Goal: Use online tool/utility: Utilize a website feature to perform a specific function

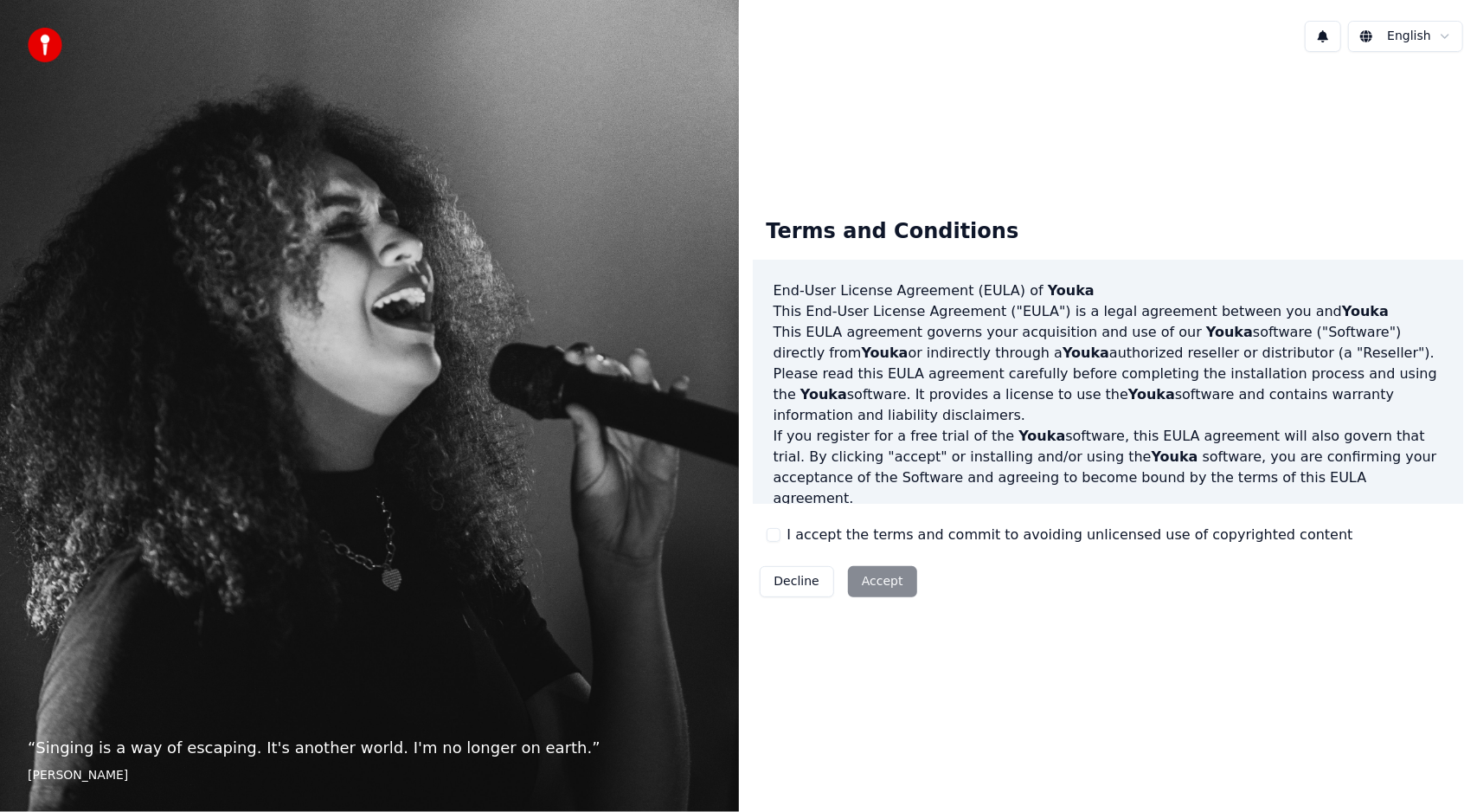
click at [768, 532] on button "I accept the terms and commit to avoiding unlicensed use of copyrighted content" at bounding box center [774, 535] width 14 height 14
click at [848, 584] on button "Accept" at bounding box center [882, 581] width 69 height 31
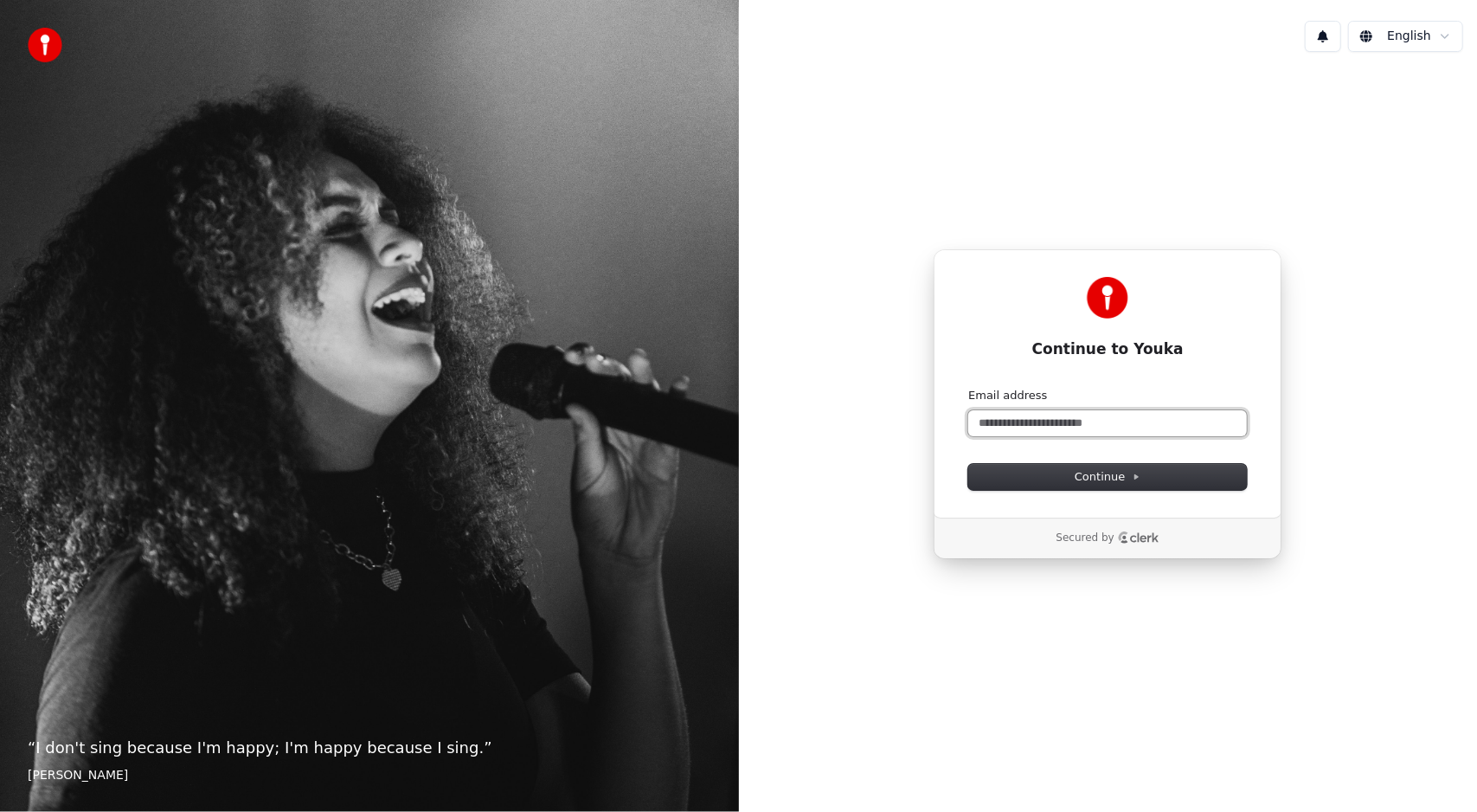
click at [1106, 410] on input "Email address" at bounding box center [1107, 423] width 279 height 26
click at [1061, 426] on input "**********" at bounding box center [1107, 423] width 279 height 26
click at [1087, 479] on span "Continue" at bounding box center [1108, 477] width 66 height 16
type input "**********"
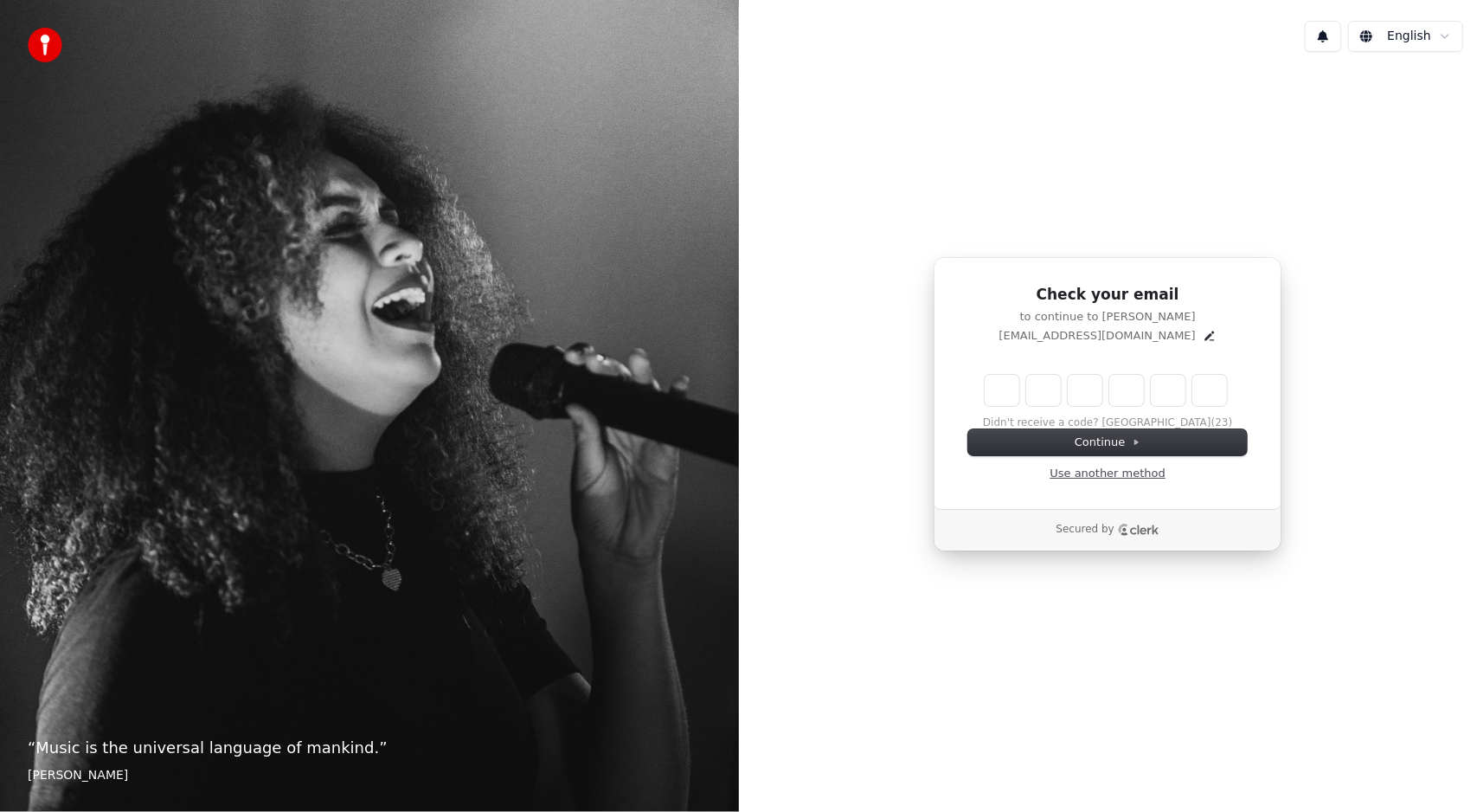
type input "*"
type input "**"
type input "*"
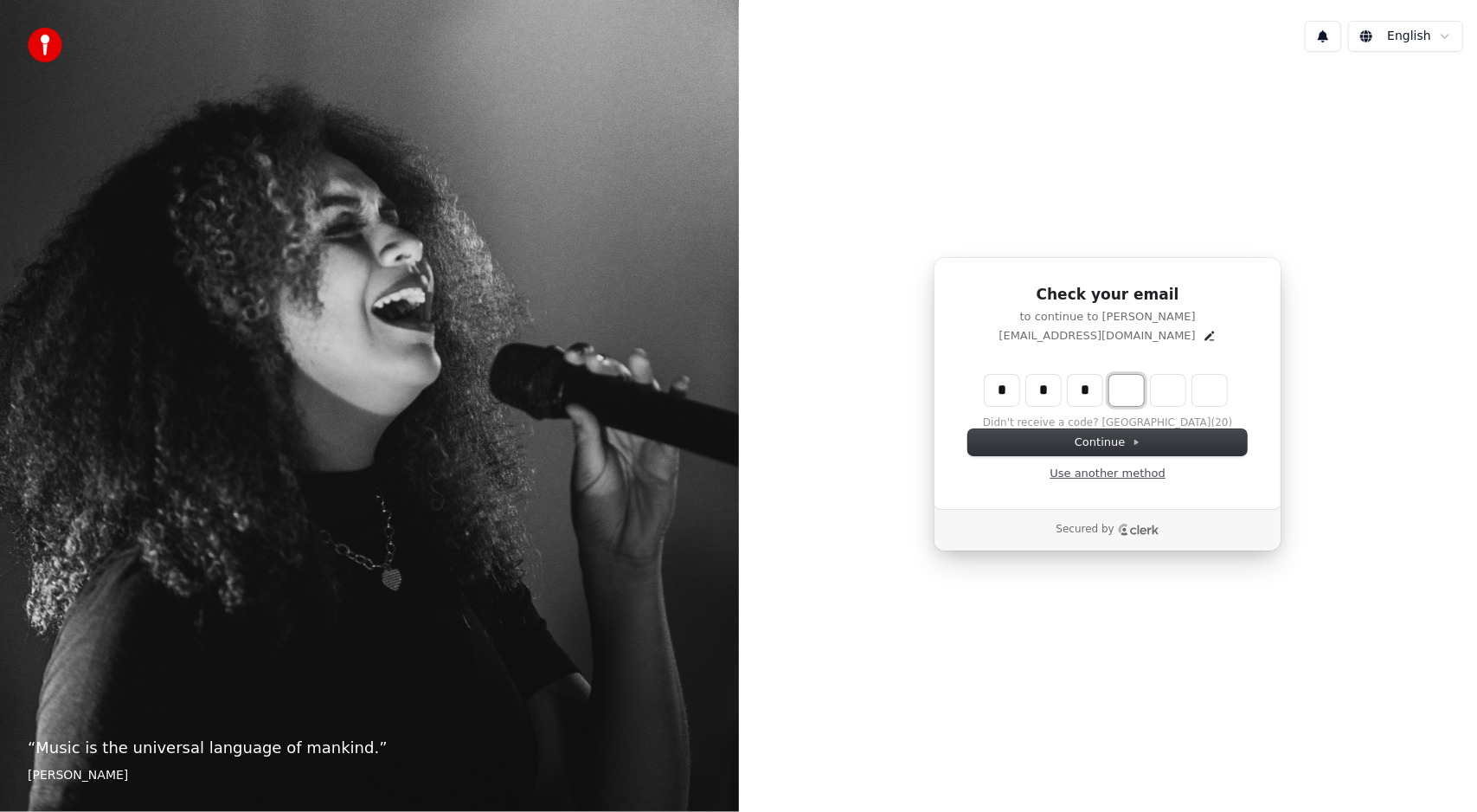
type input "***"
type input "*"
type input "****"
type input "*"
type input "******"
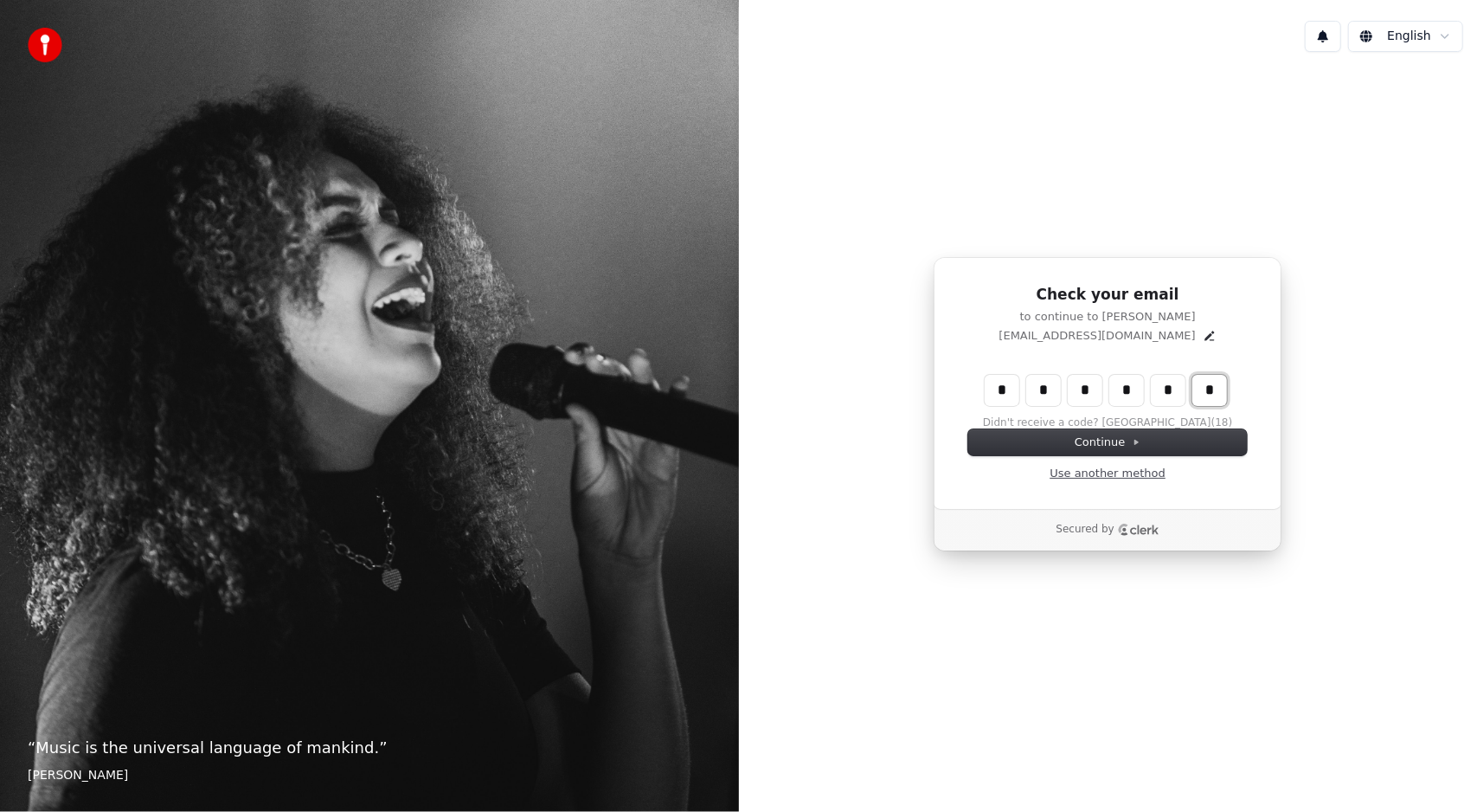
type input "*"
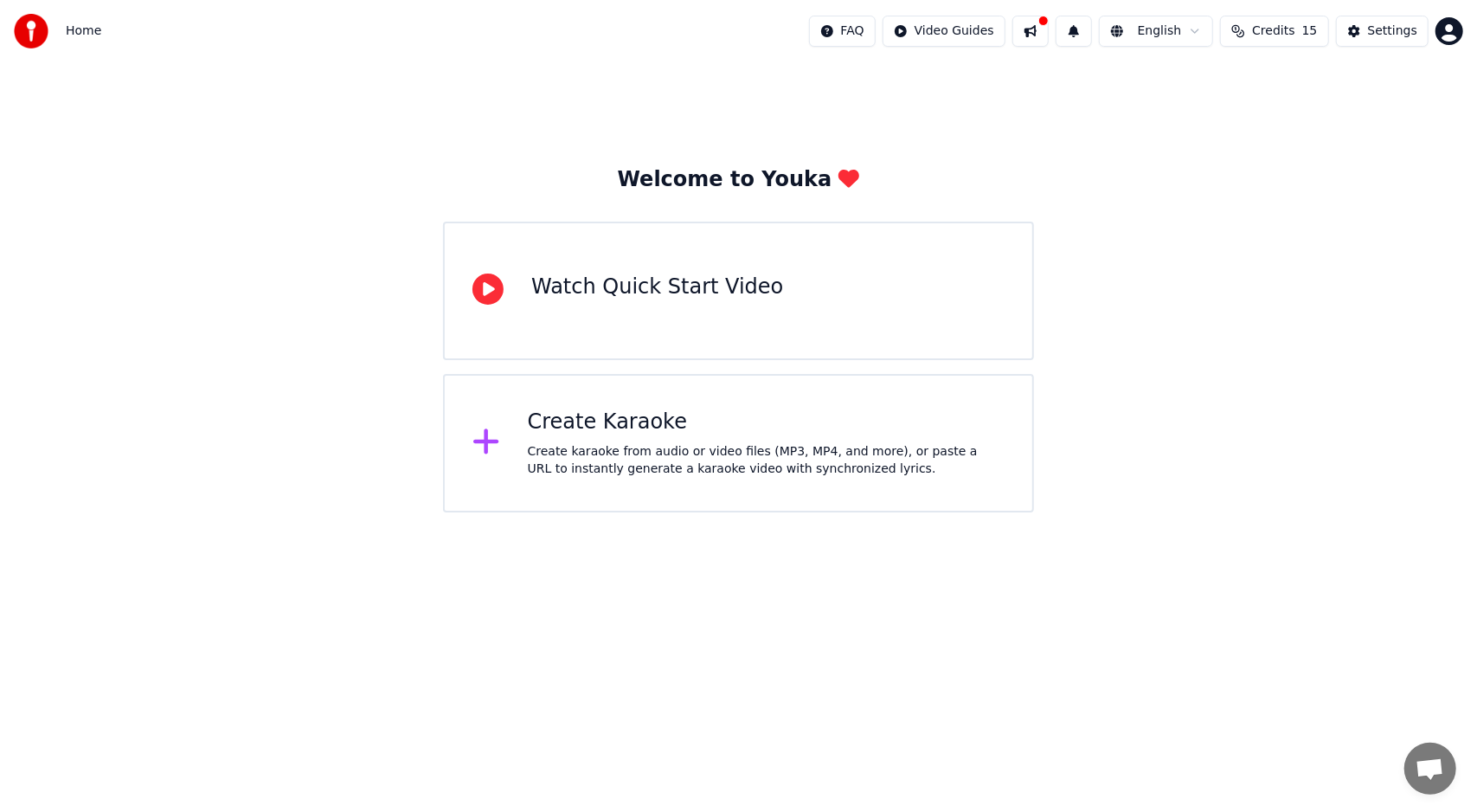
click at [686, 443] on div "Create karaoke from audio or video files (MP3, MP4, and more), or paste a URL t…" at bounding box center [766, 460] width 477 height 35
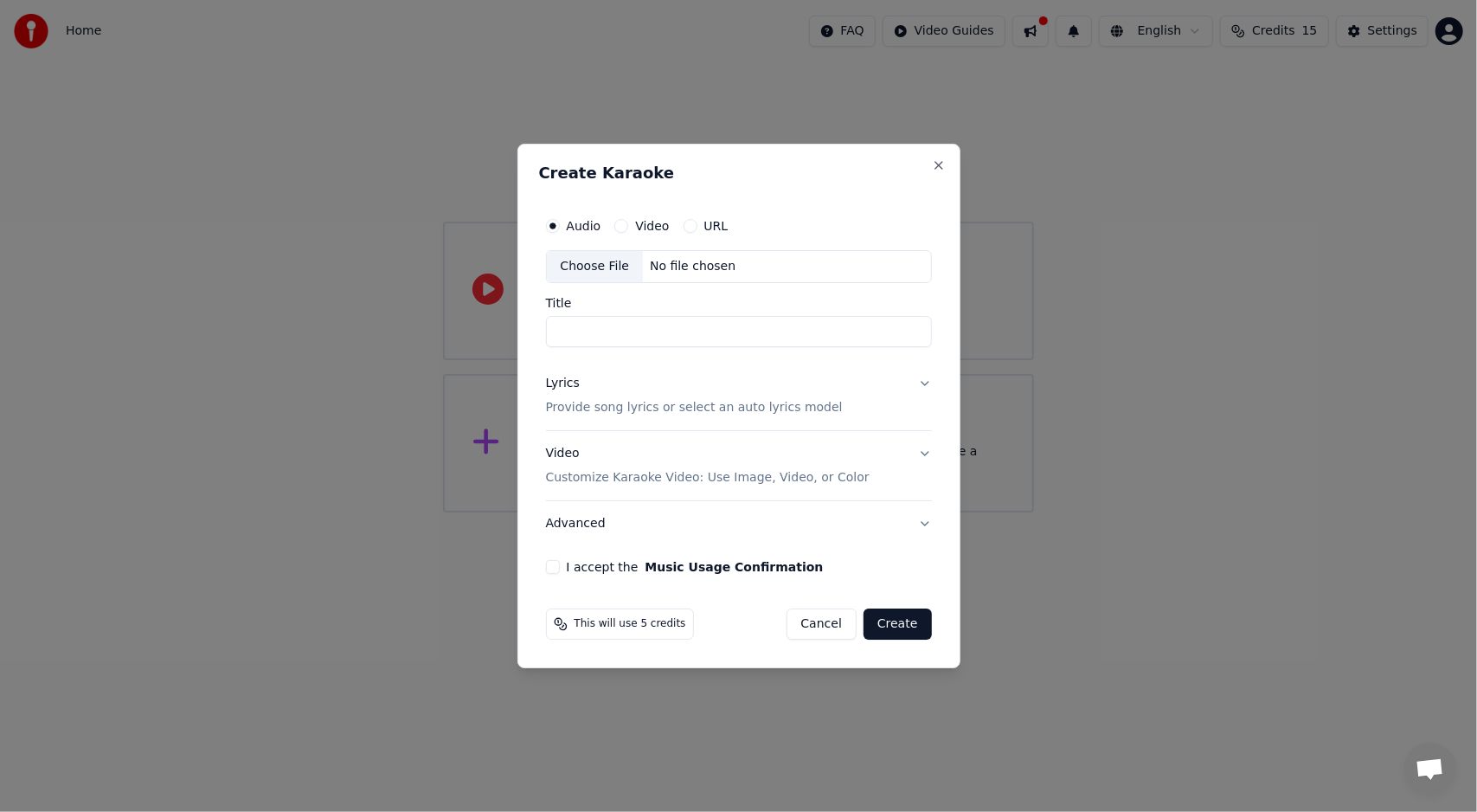
click at [699, 226] on div "URL" at bounding box center [705, 226] width 45 height 14
drag, startPoint x: 683, startPoint y: 218, endPoint x: 696, endPoint y: 228, distance: 16.6
click at [694, 225] on div "Audio Video URL" at bounding box center [739, 226] width 386 height 35
drag, startPoint x: 696, startPoint y: 228, endPoint x: 678, endPoint y: 225, distance: 17.6
click at [687, 228] on div "URL" at bounding box center [705, 226] width 45 height 14
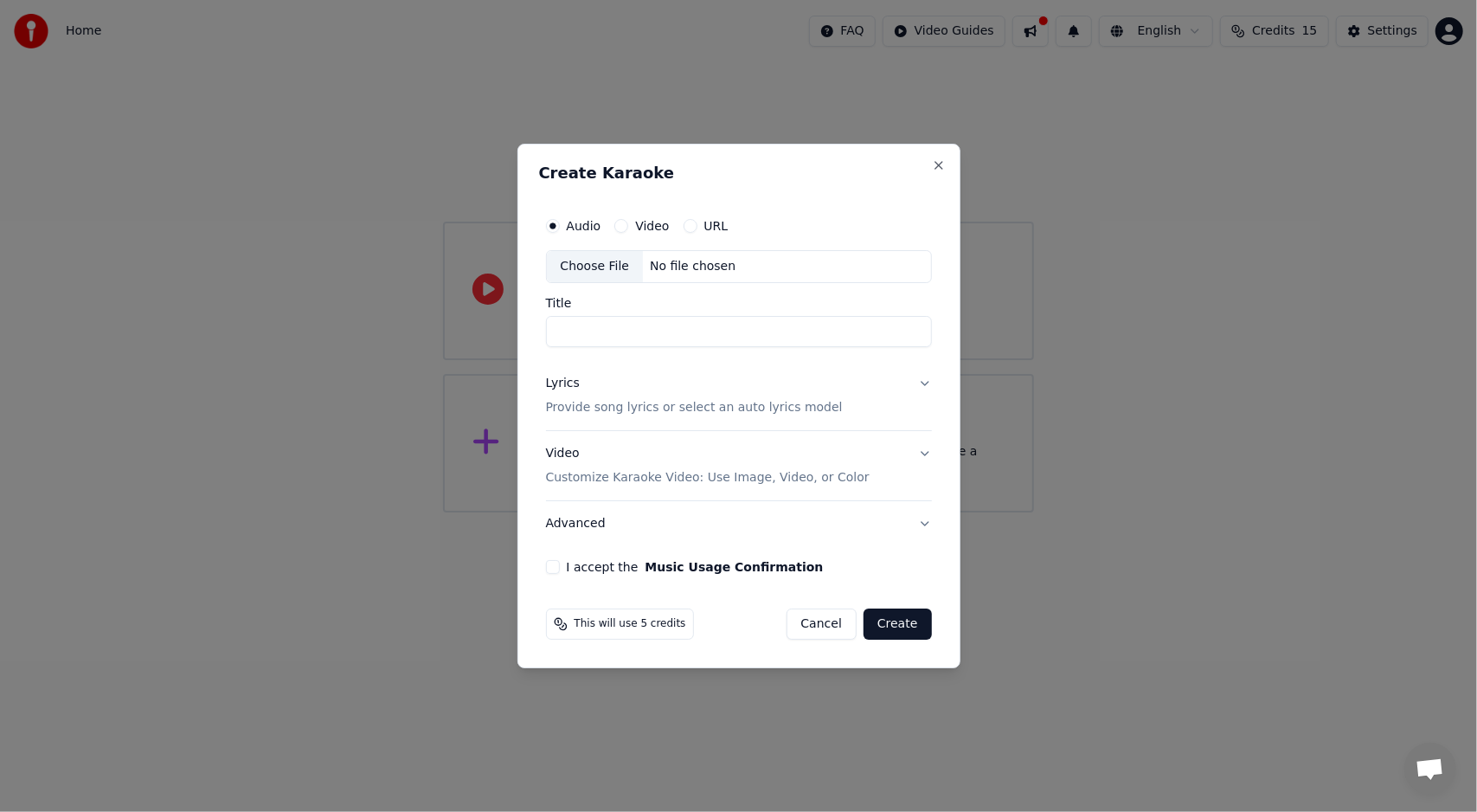
click at [680, 225] on div "Audio Video URL" at bounding box center [637, 226] width 183 height 14
click at [683, 228] on button "URL" at bounding box center [690, 226] width 14 height 14
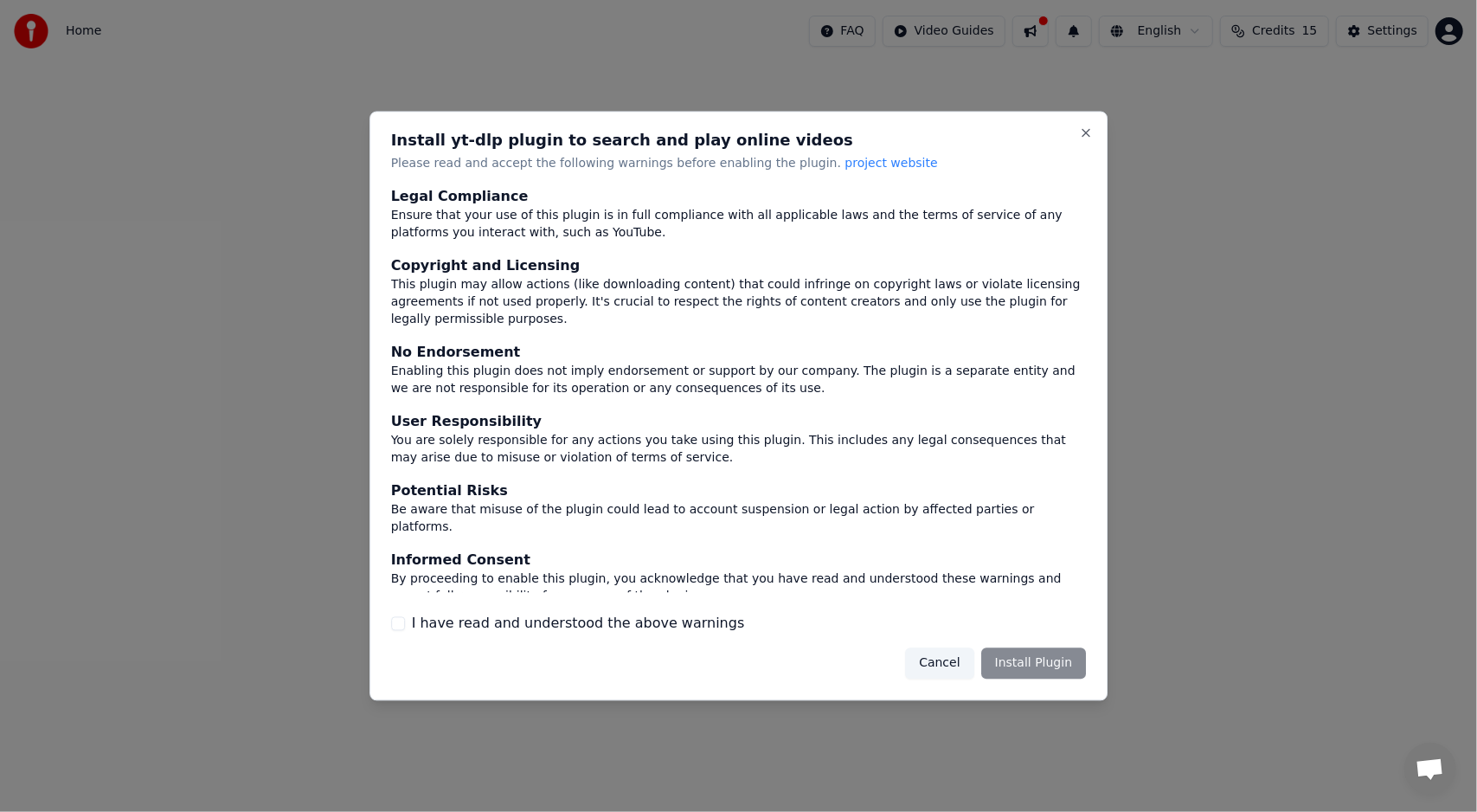
click at [640, 613] on label "I have read and understood the above warnings" at bounding box center [578, 623] width 333 height 21
click at [405, 616] on button "I have read and understood the above warnings" at bounding box center [398, 623] width 14 height 14
click at [1002, 647] on button "Install Plugin" at bounding box center [1033, 662] width 105 height 31
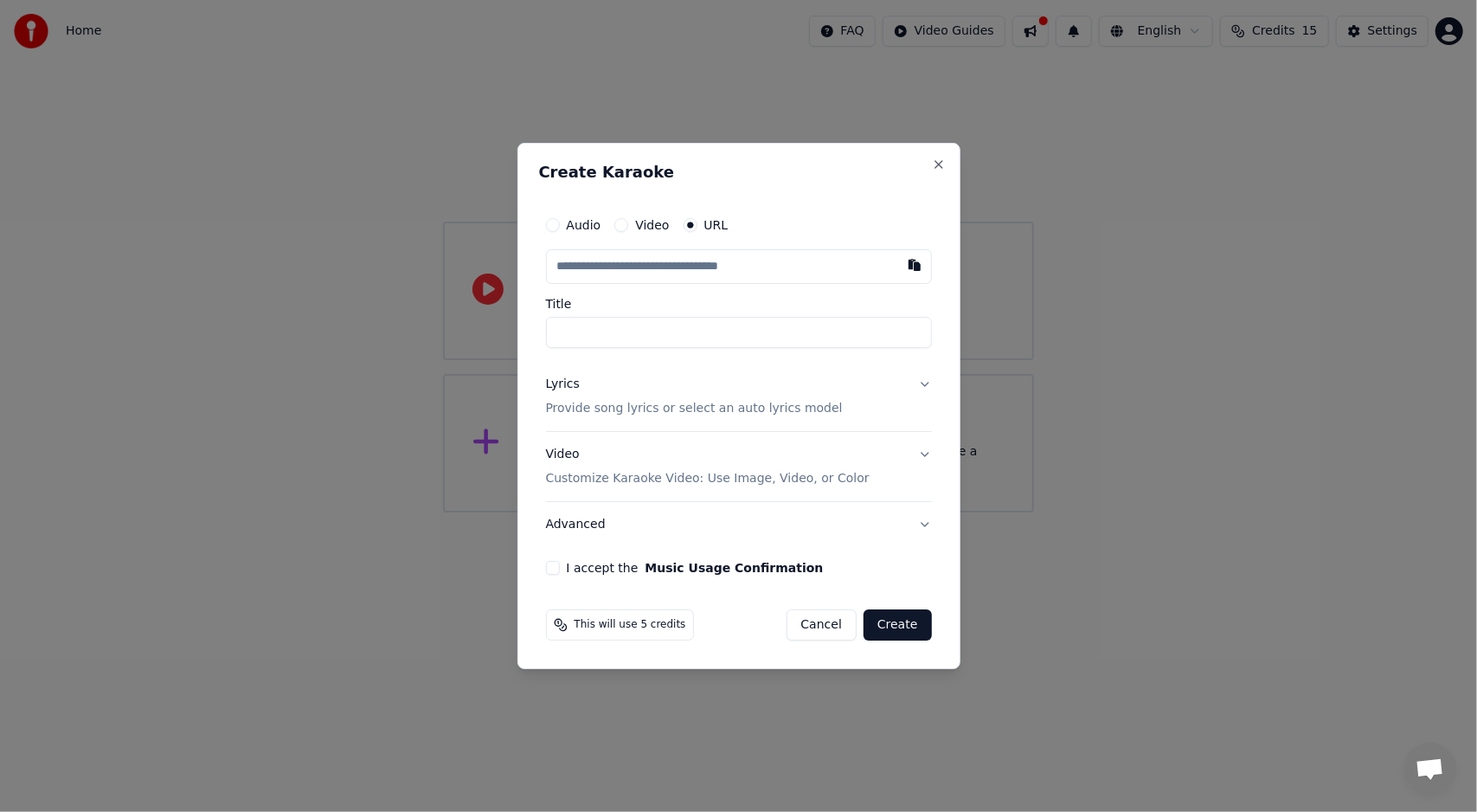
click at [563, 227] on div "Audio" at bounding box center [573, 225] width 55 height 14
click at [557, 226] on button "Audio" at bounding box center [553, 225] width 14 height 14
click at [938, 165] on button "Close" at bounding box center [939, 165] width 14 height 14
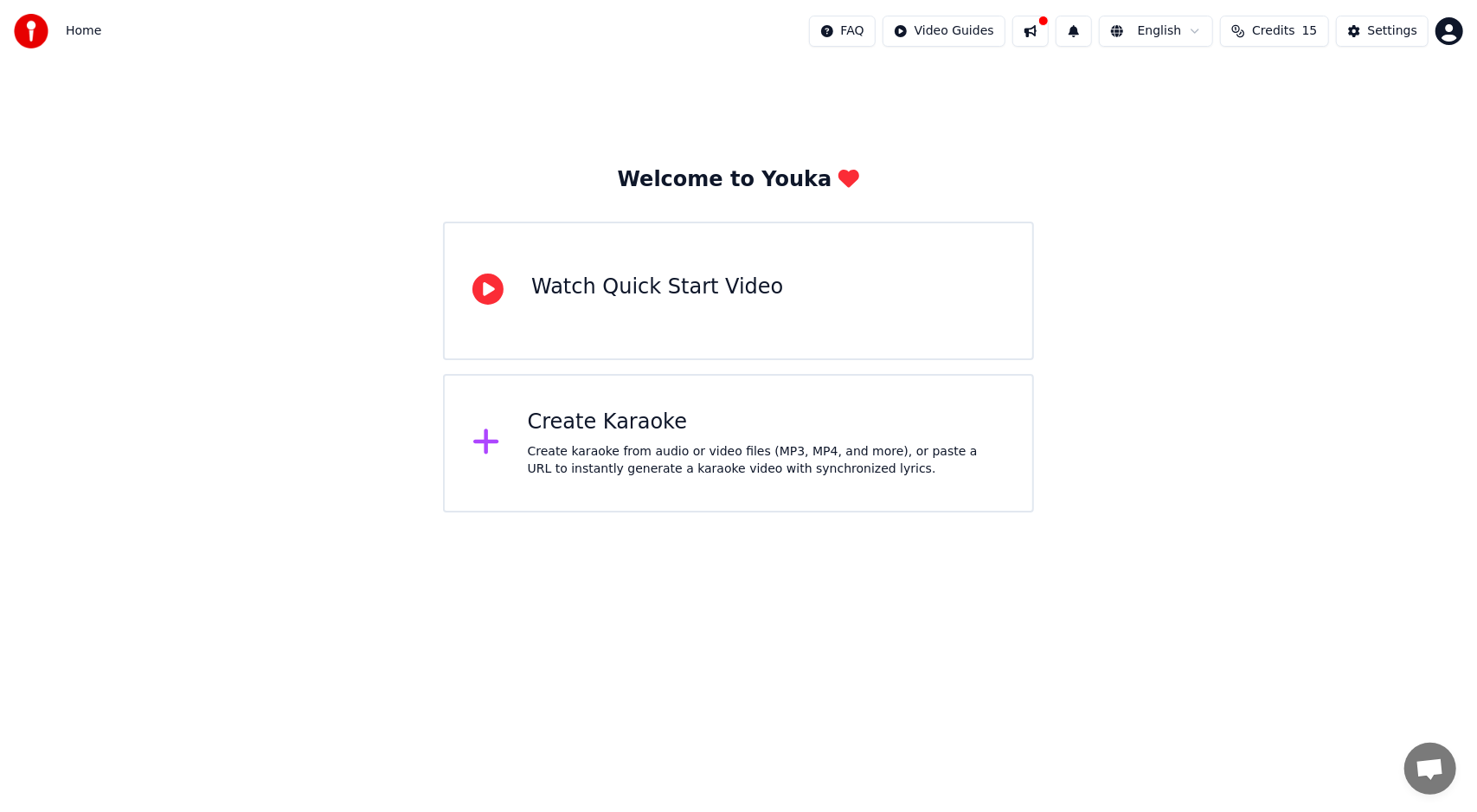
click at [78, 29] on span "Home" at bounding box center [83, 30] width 35 height 17
click at [795, 299] on div "Watch Quick Start Video" at bounding box center [738, 290] width 591 height 138
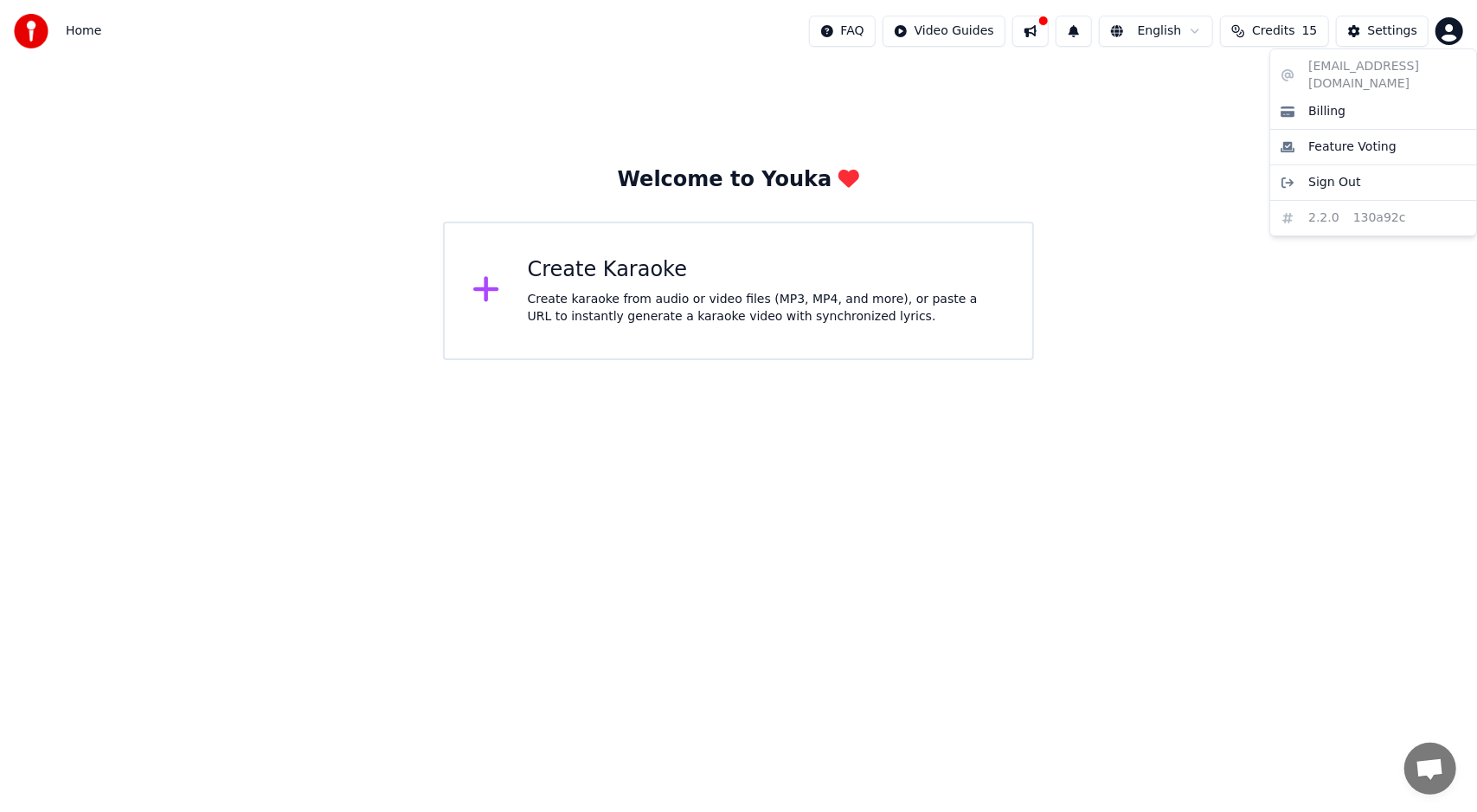
click at [1442, 33] on html "Home FAQ Video Guides English Credits 15 Settings Welcome to Youka Create Karao…" at bounding box center [738, 180] width 1477 height 360
click at [1310, 18] on html "Home FAQ Video Guides English Credits 15 Settings Welcome to Youka Create Karao…" at bounding box center [738, 180] width 1477 height 360
click at [1294, 29] on span "Credits" at bounding box center [1273, 30] width 42 height 17
click at [1448, 31] on html "Home FAQ Video Guides English Credits 15 Settings Welcome to Youka Create Karao…" at bounding box center [738, 180] width 1477 height 360
click at [1383, 98] on div "Billing" at bounding box center [1373, 112] width 199 height 28
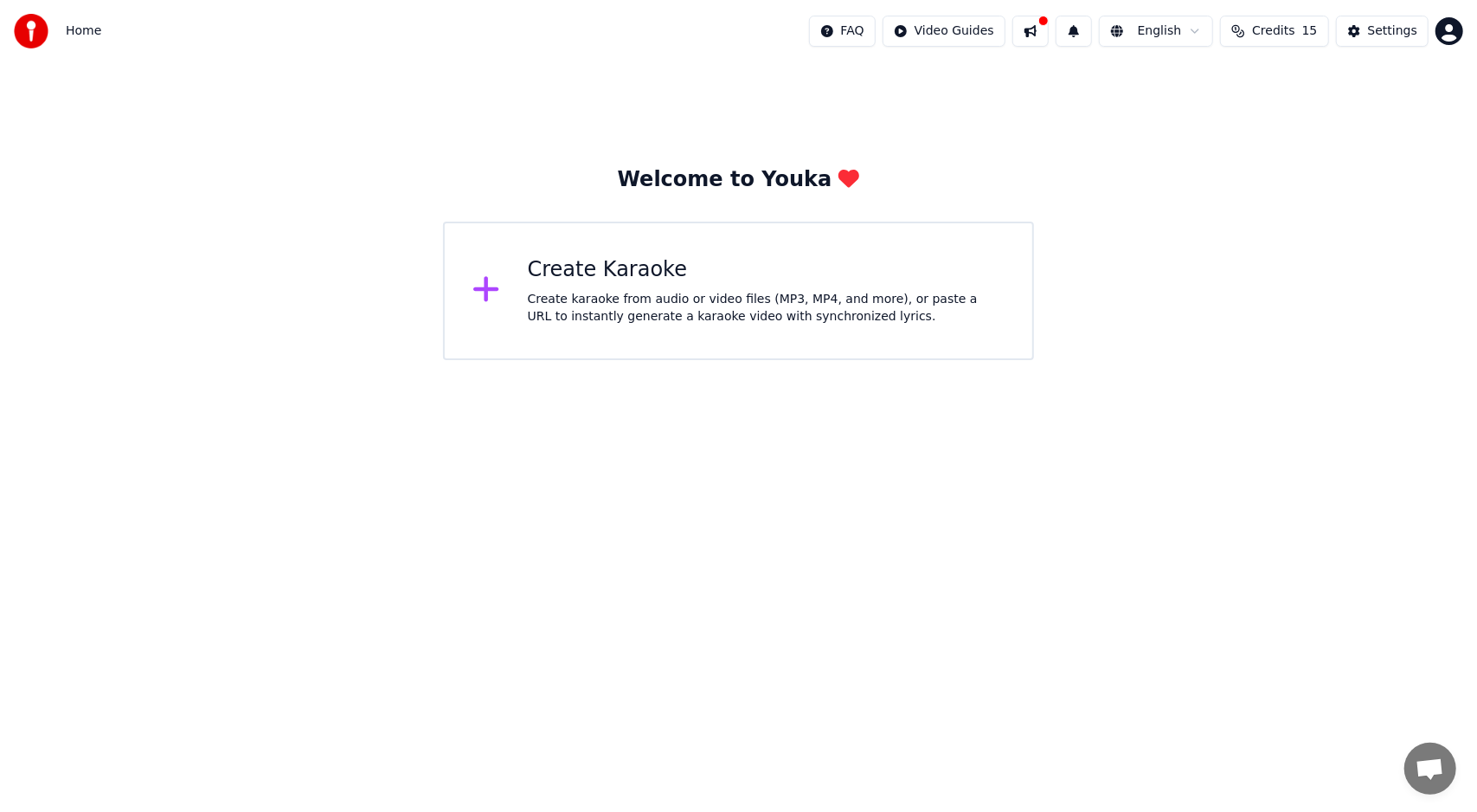
click at [1305, 31] on button "Credits 15" at bounding box center [1274, 31] width 108 height 31
click at [1267, 113] on td "15" at bounding box center [1248, 114] width 78 height 31
click at [1249, 109] on td "15" at bounding box center [1248, 114] width 78 height 31
click at [1205, 112] on td "15" at bounding box center [1184, 114] width 49 height 31
click at [1188, 118] on td "15" at bounding box center [1184, 114] width 49 height 31
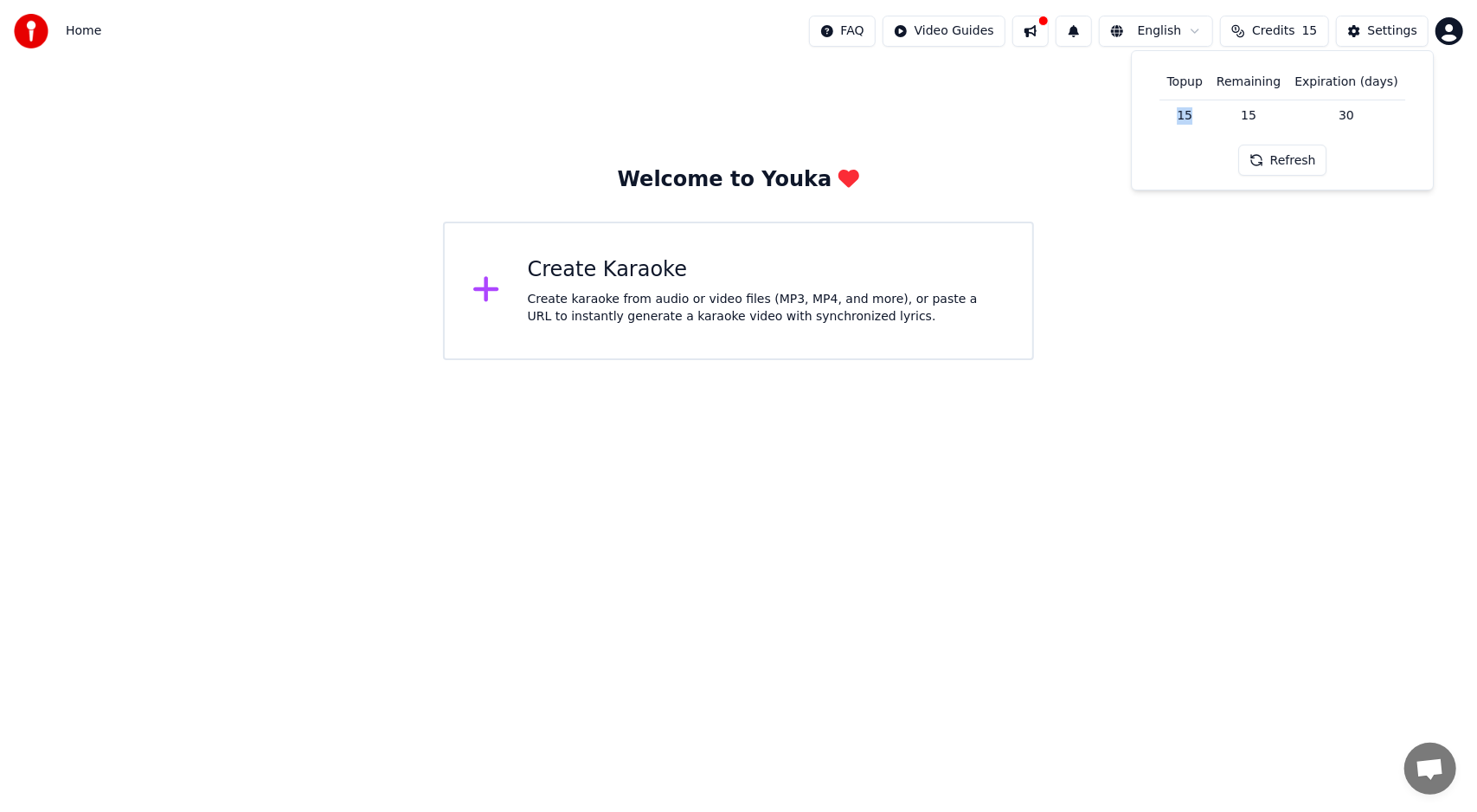
drag, startPoint x: 1198, startPoint y: 119, endPoint x: 1177, endPoint y: 117, distance: 20.9
click at [1177, 117] on td "15" at bounding box center [1184, 114] width 49 height 31
click at [1170, 128] on td "15" at bounding box center [1184, 114] width 49 height 31
click at [1092, 88] on div "Welcome to Youka Create Karaoke Create karaoke from audio or video files (MP3, …" at bounding box center [738, 211] width 1477 height 298
click at [1456, 35] on html "Home FAQ Video Guides English Credits 15 Settings Welcome to Youka Create Karao…" at bounding box center [738, 180] width 1477 height 360
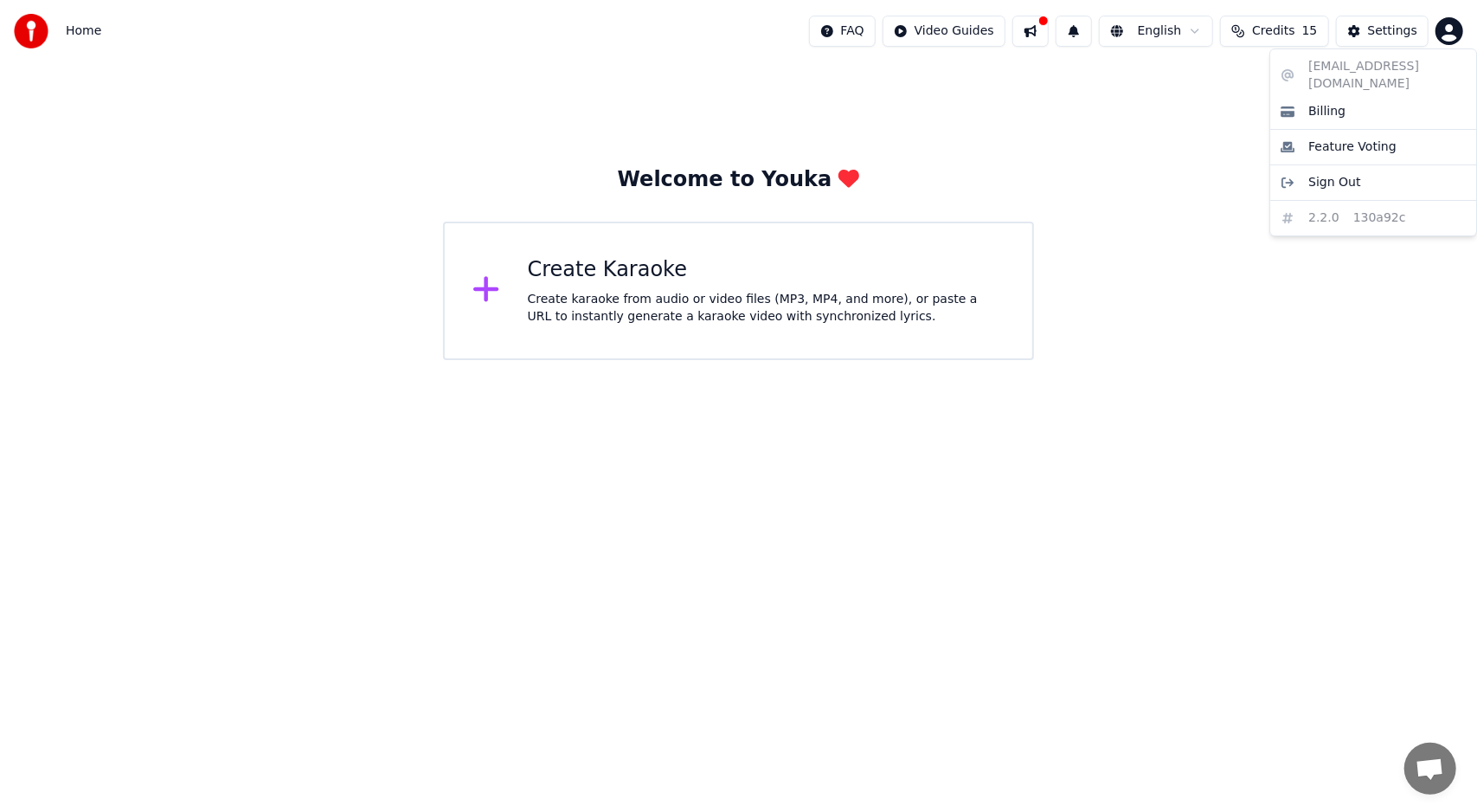
click at [1215, 161] on html "Home FAQ Video Guides English Credits 15 Settings Welcome to Youka Create Karao…" at bounding box center [738, 180] width 1477 height 360
